Goal: Information Seeking & Learning: Learn about a topic

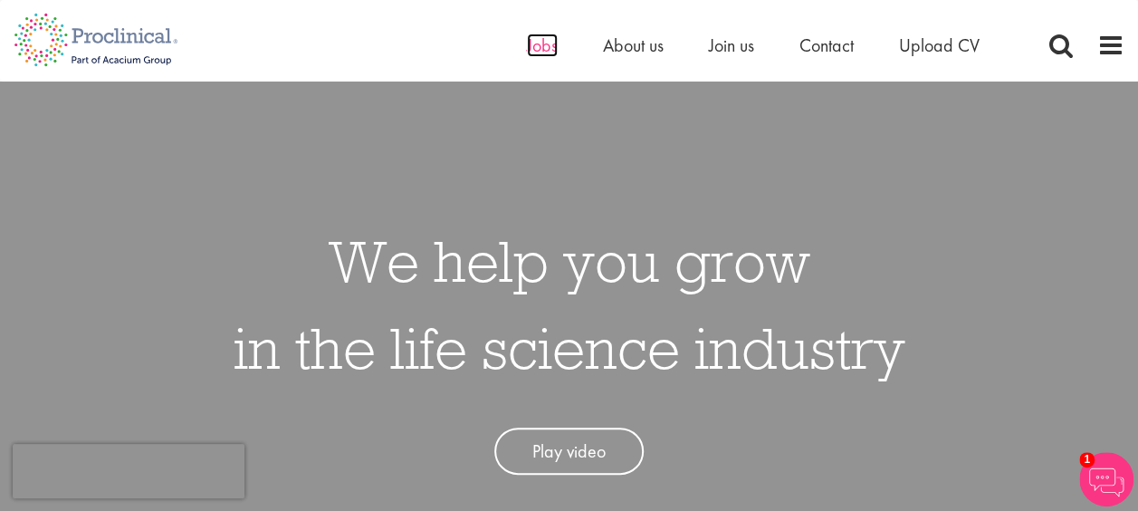
click at [539, 43] on span "Jobs" at bounding box center [542, 45] width 31 height 24
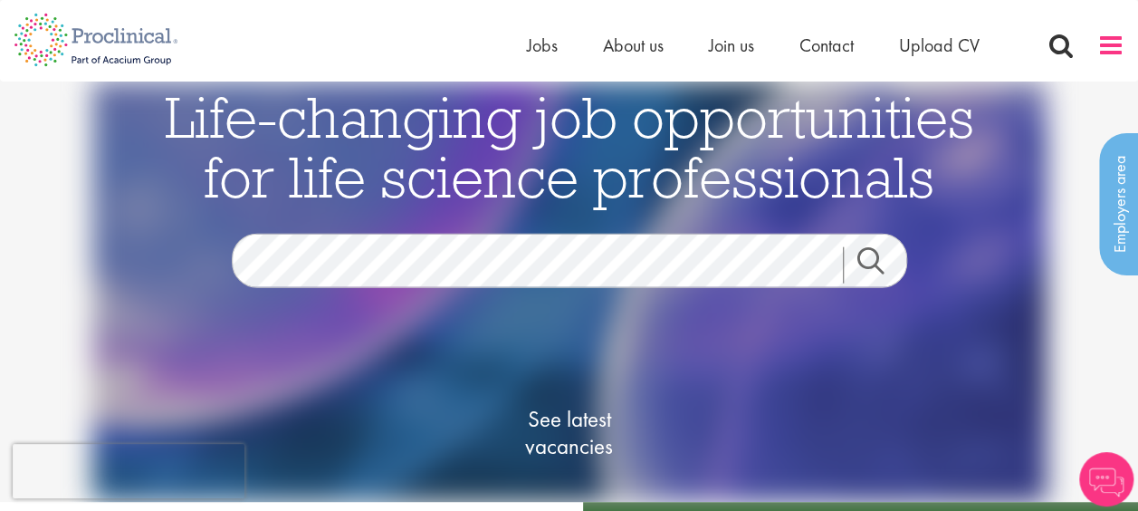
click at [1102, 43] on span at bounding box center [1110, 45] width 27 height 27
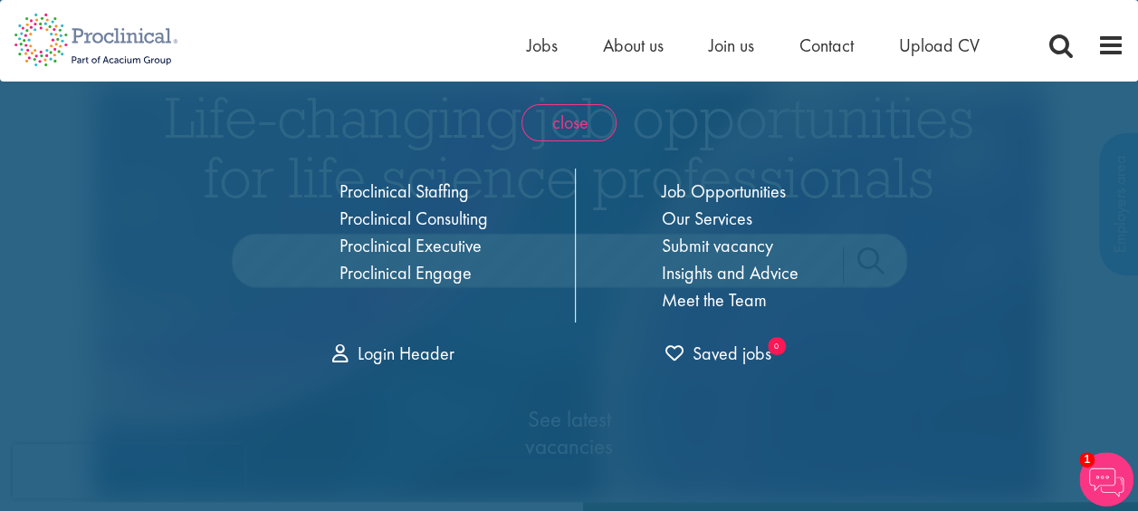
click at [575, 119] on span "close" at bounding box center [568, 122] width 95 height 37
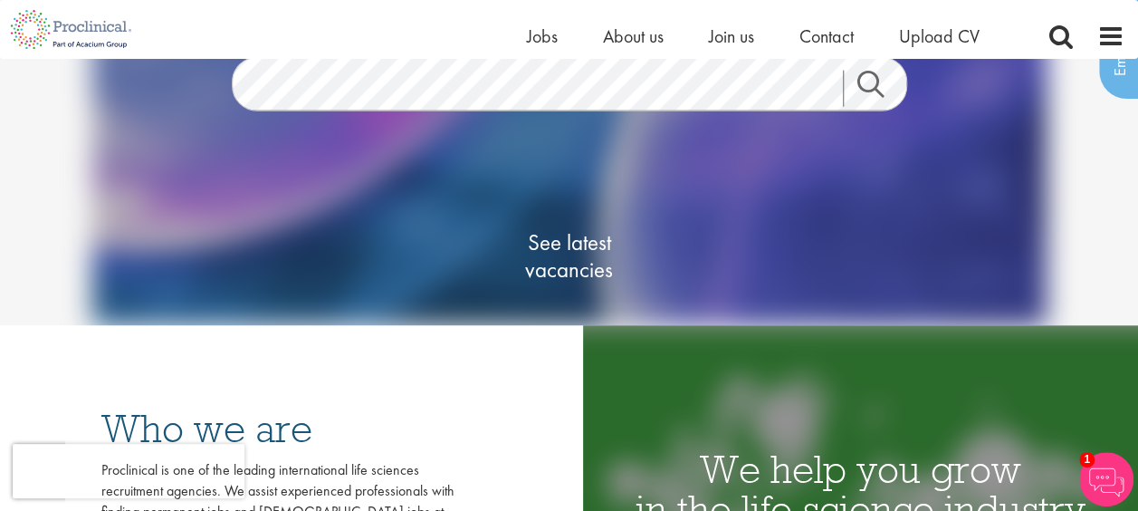
scroll to position [181, 0]
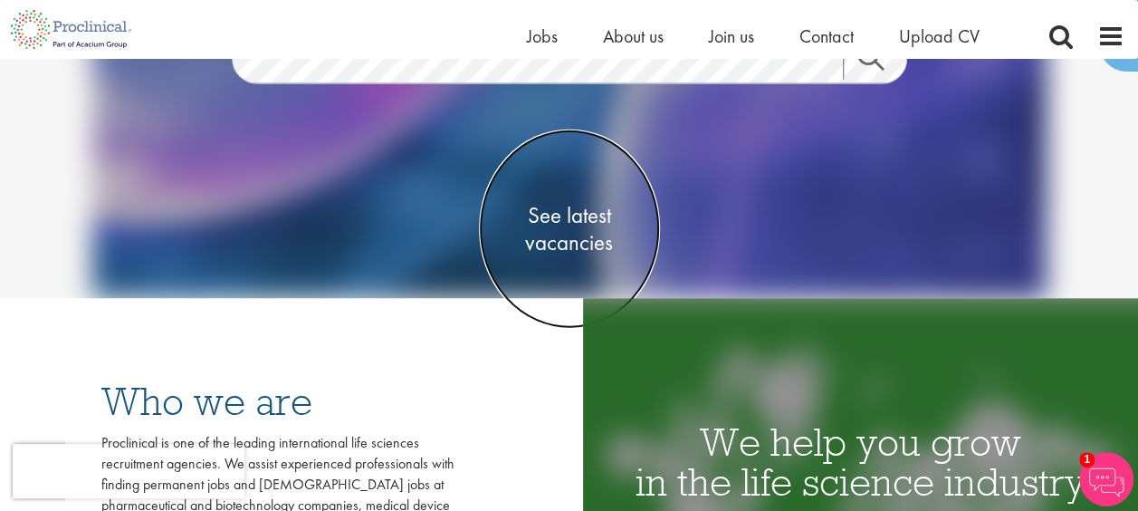
click at [570, 220] on span "See latest vacancies" at bounding box center [569, 229] width 181 height 54
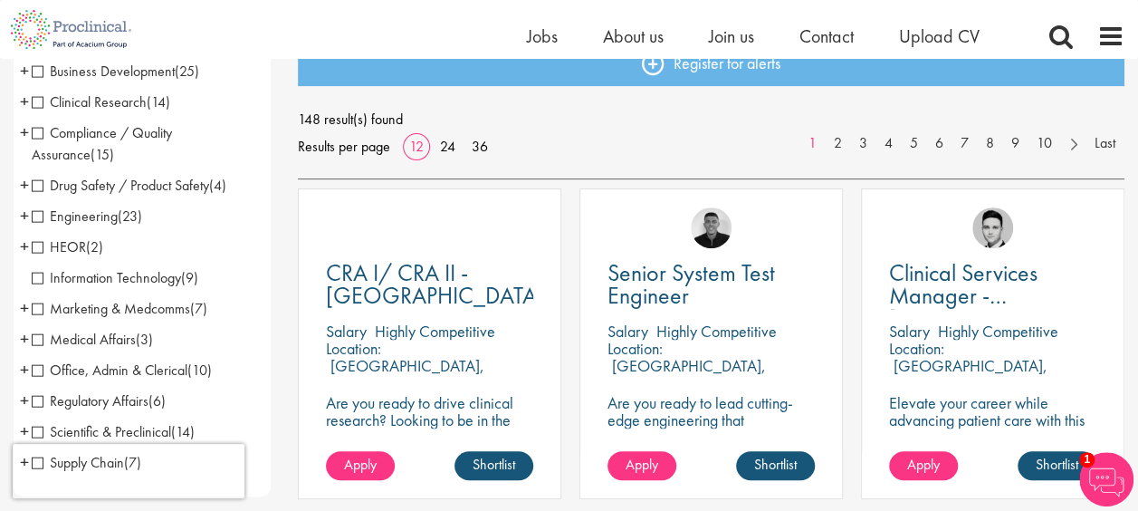
scroll to position [181, 0]
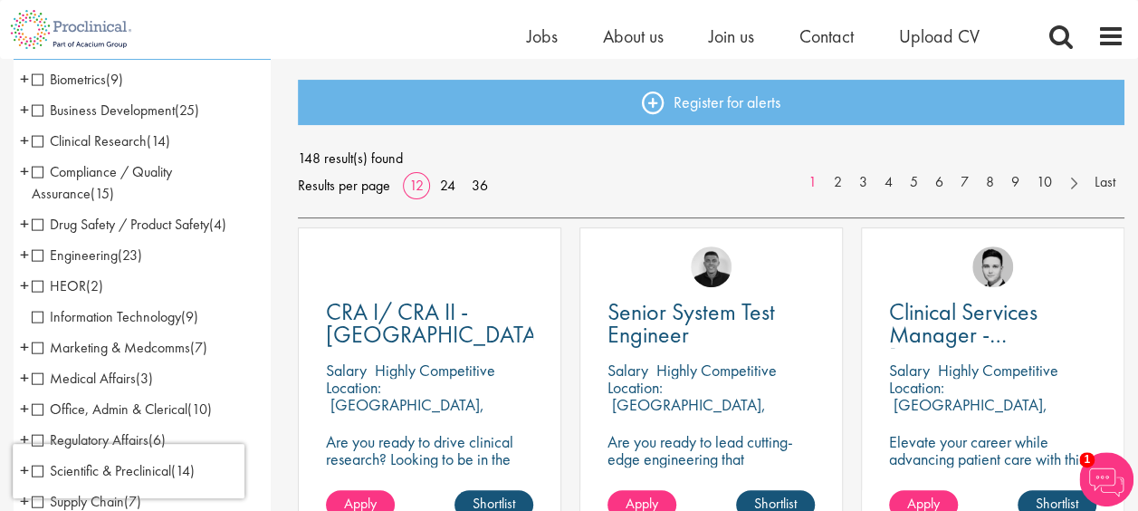
click at [41, 346] on span "Marketing & Medcomms" at bounding box center [111, 347] width 158 height 19
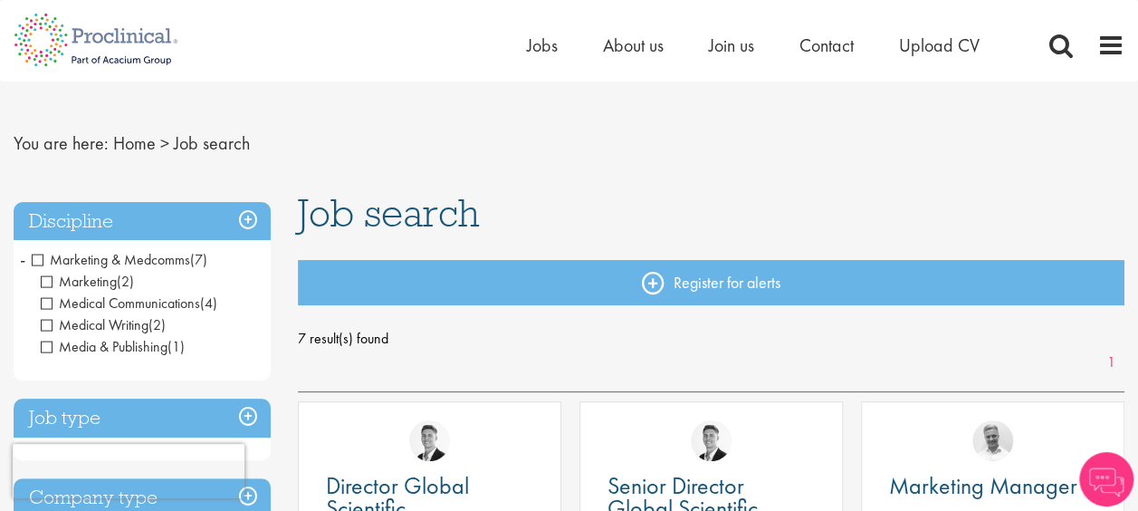
scroll to position [91, 0]
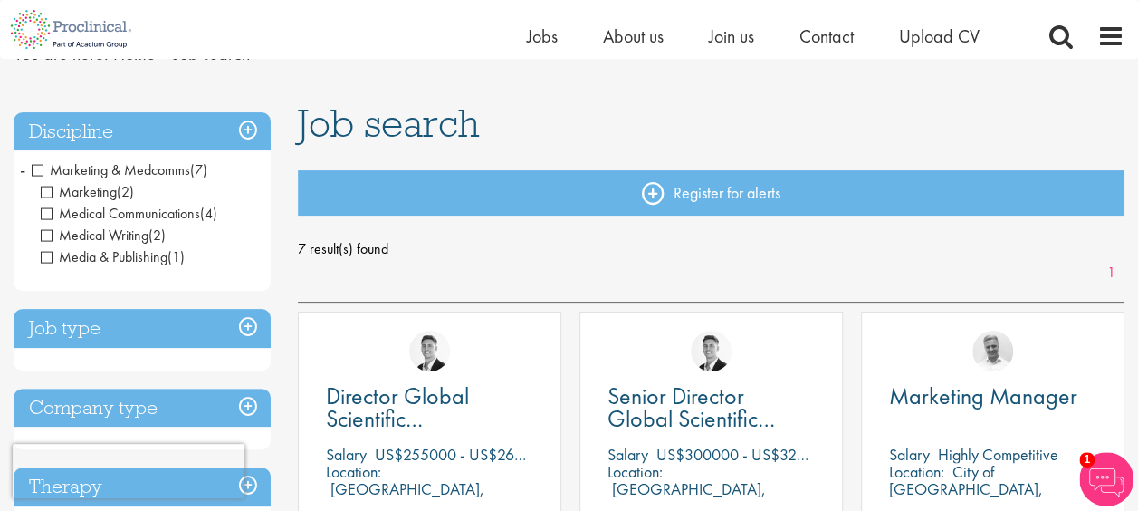
click at [42, 165] on span "Marketing & Medcomms" at bounding box center [111, 169] width 158 height 19
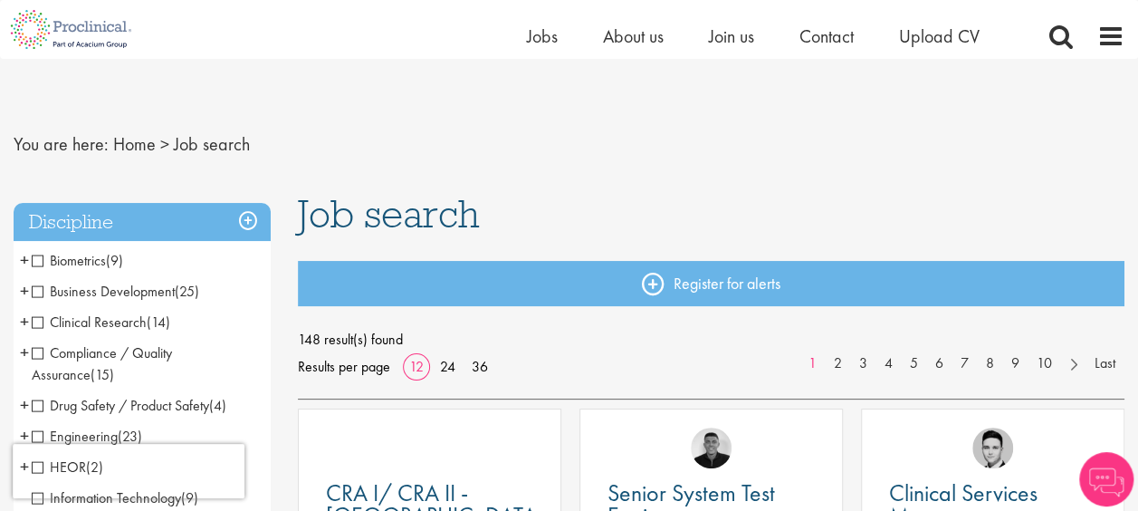
scroll to position [181, 0]
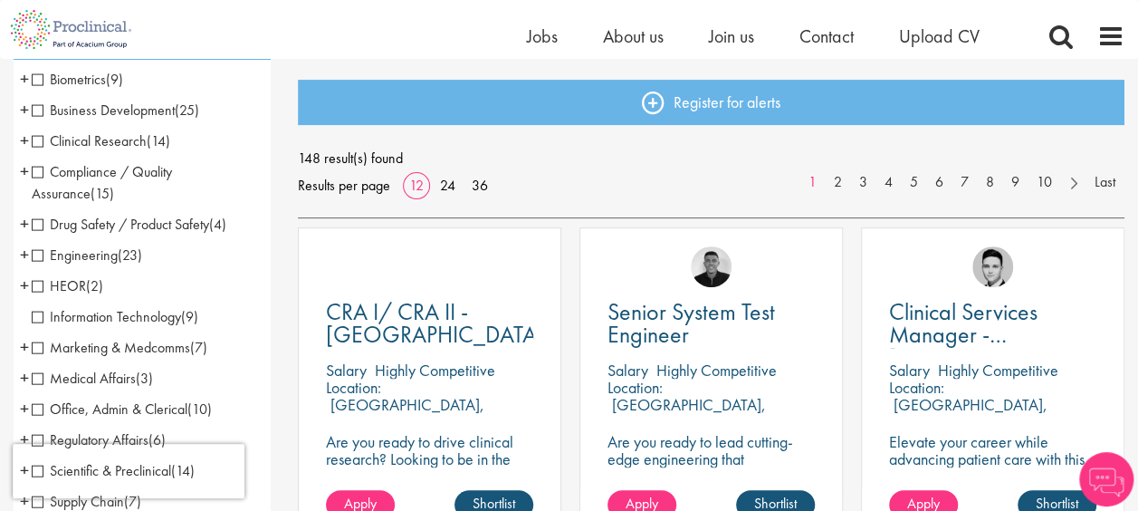
click at [38, 344] on span "Marketing & Medcomms" at bounding box center [111, 347] width 158 height 19
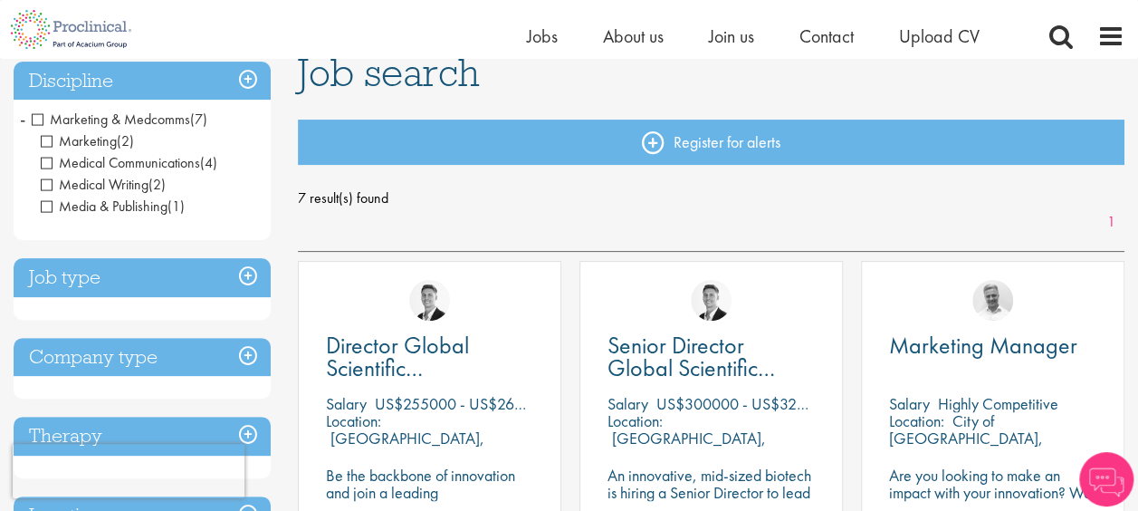
scroll to position [181, 0]
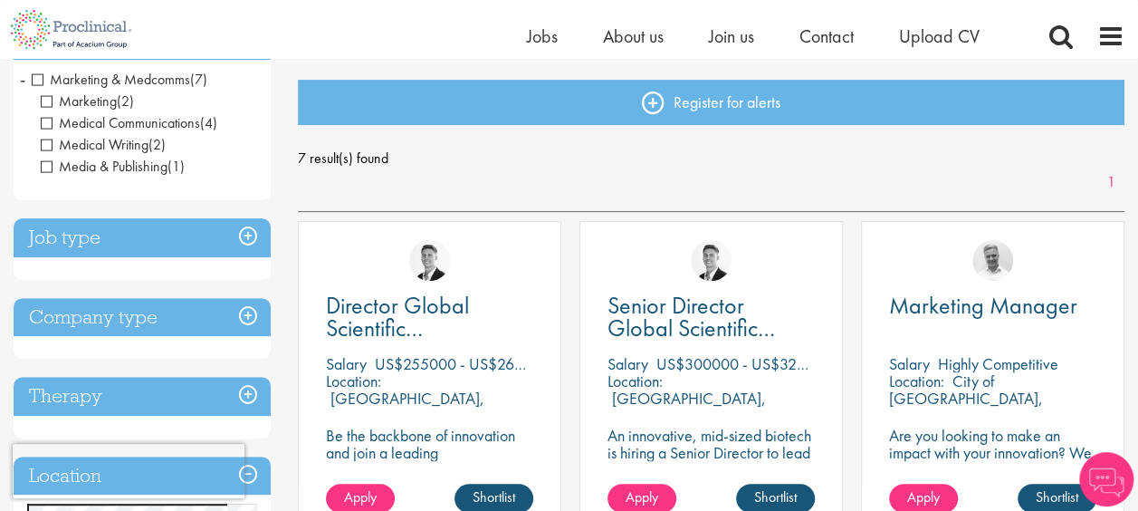
click at [248, 231] on h3 "Job type" at bounding box center [142, 237] width 257 height 39
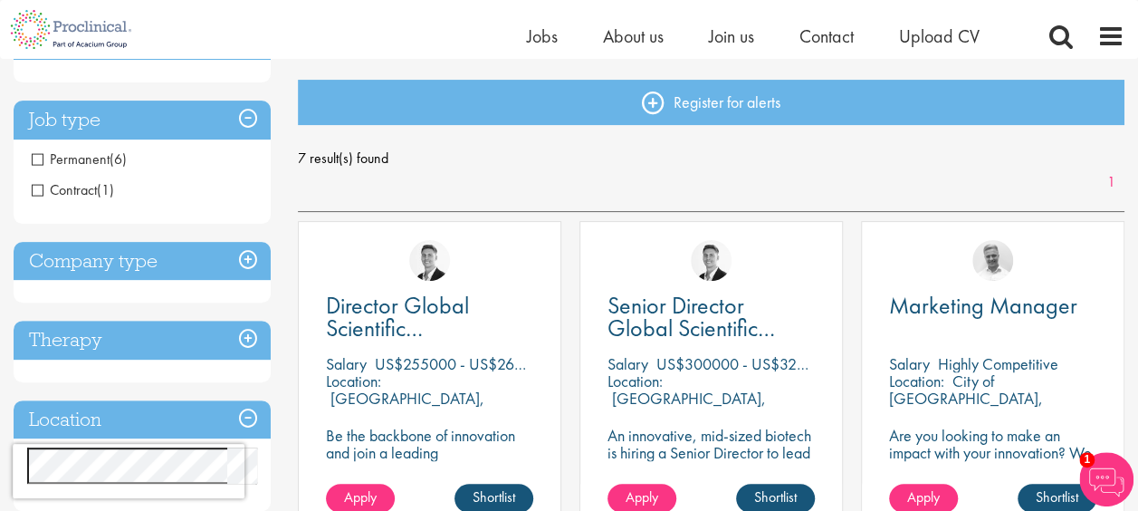
click at [38, 188] on span "Contract" at bounding box center [64, 189] width 65 height 19
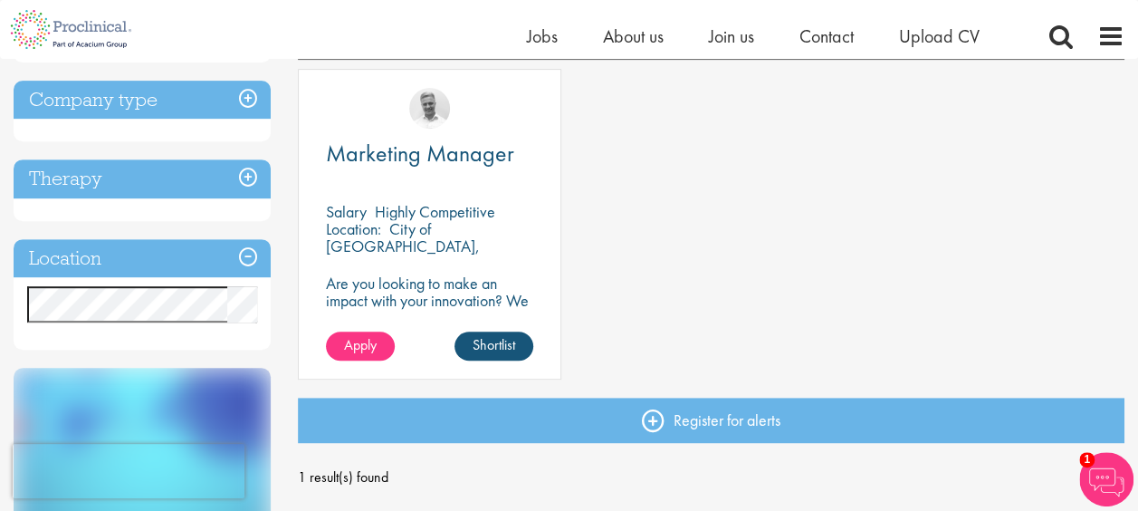
scroll to position [362, 0]
